Goal: Use online tool/utility

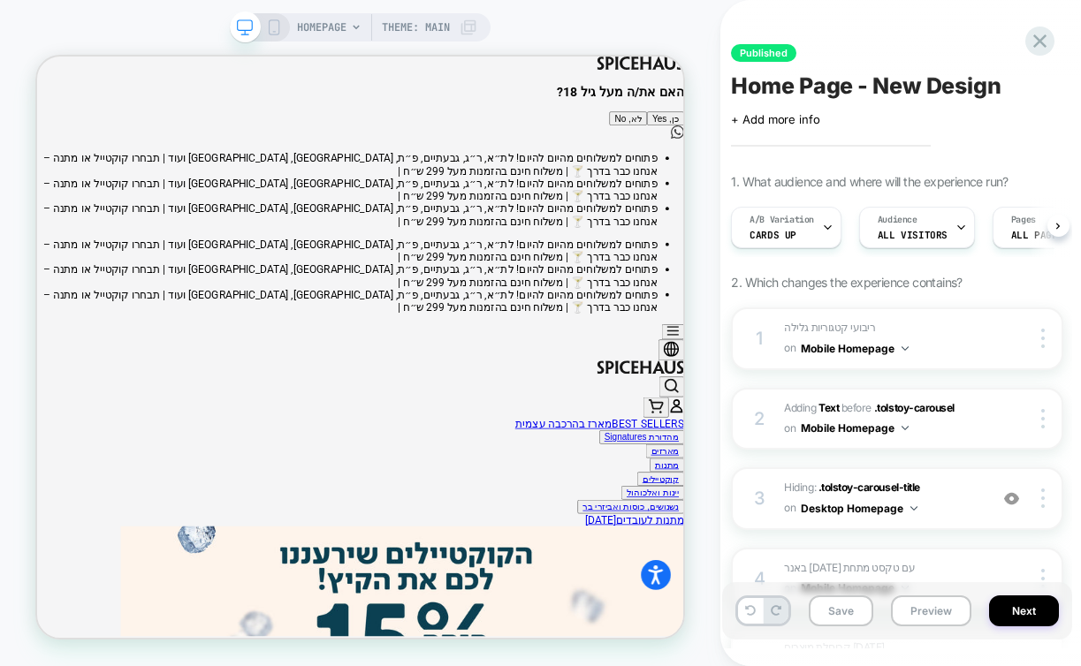
scroll to position [0, 1]
click at [850, 148] on button "כן, Yes" at bounding box center [874, 139] width 49 height 19
